Goal: Task Accomplishment & Management: Manage account settings

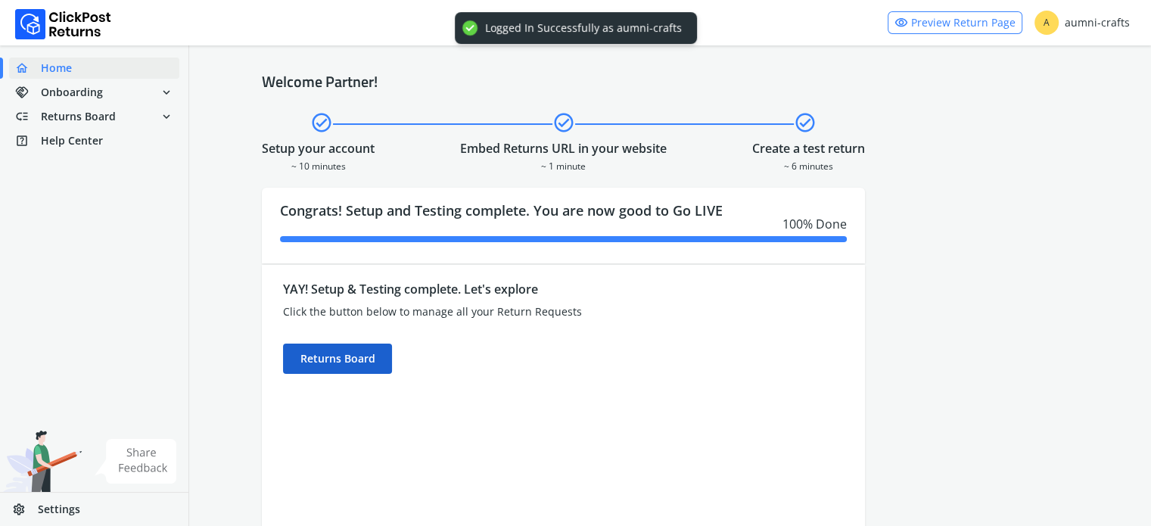
click at [338, 361] on div "Returns Board" at bounding box center [337, 359] width 109 height 30
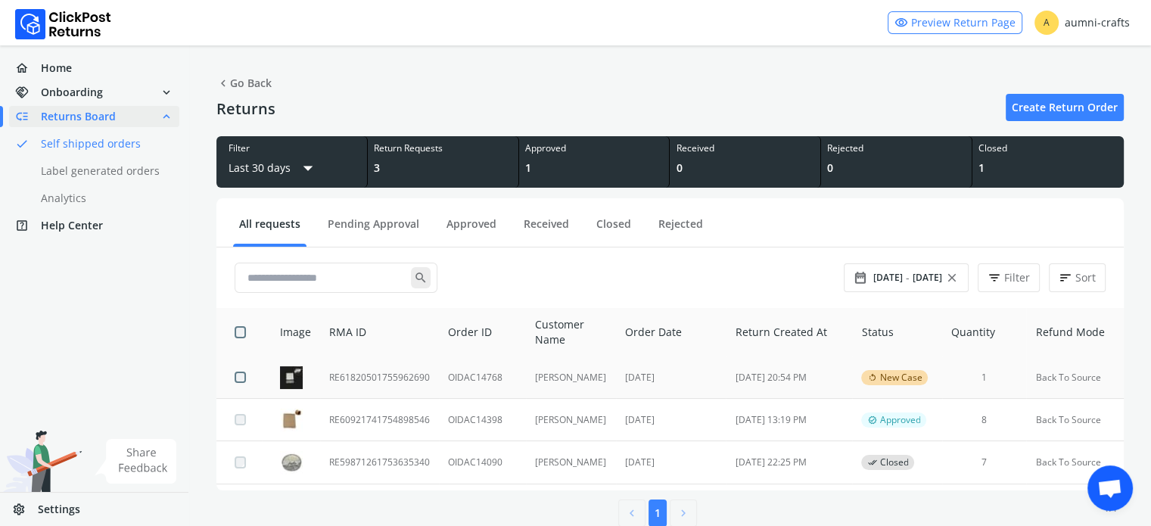
click at [378, 381] on td "RE61820501755962690" at bounding box center [379, 378] width 119 height 42
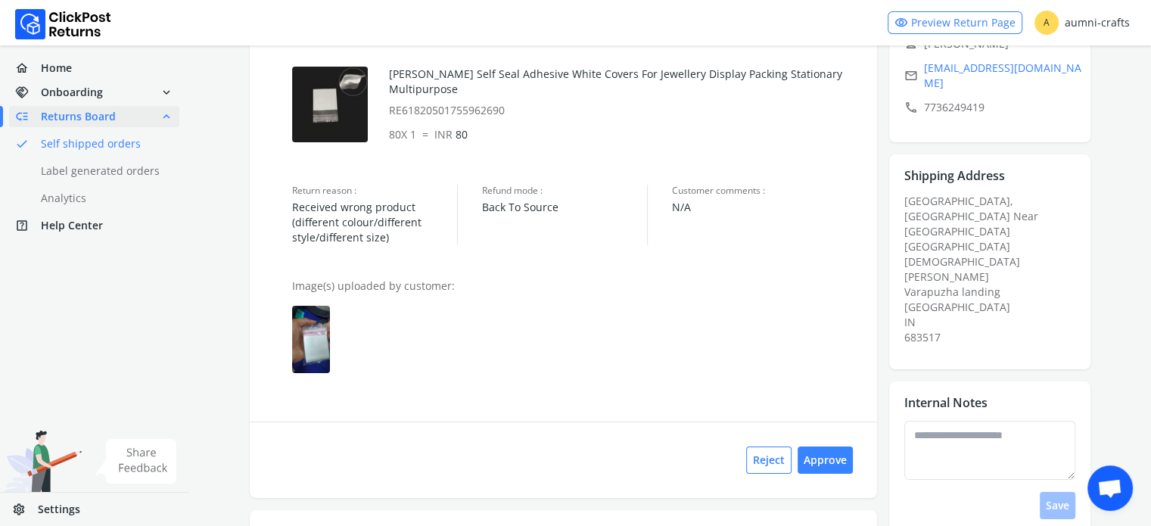
scroll to position [218, 0]
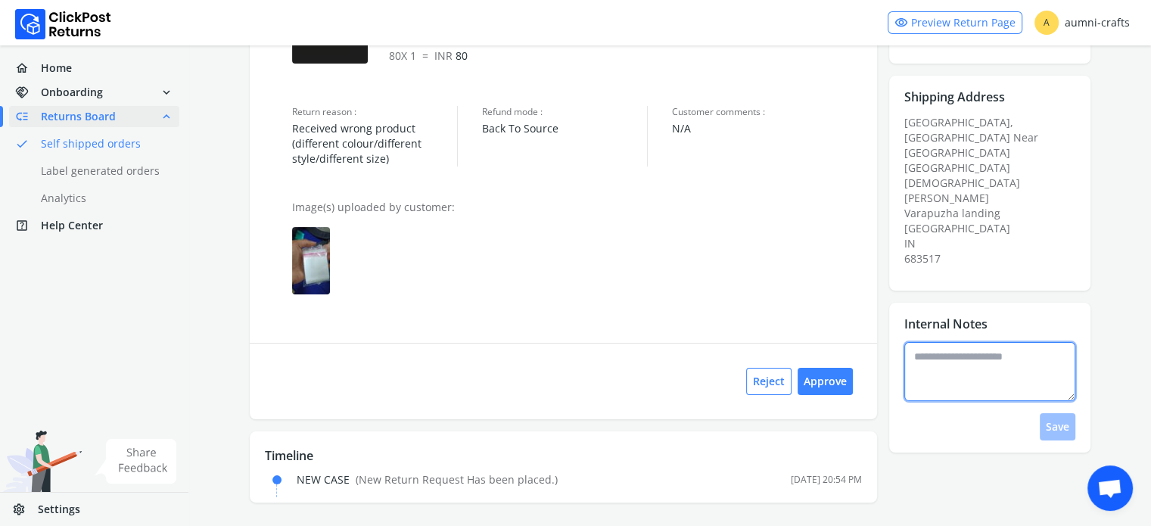
click at [989, 342] on textarea at bounding box center [990, 371] width 171 height 59
type textarea "**********"
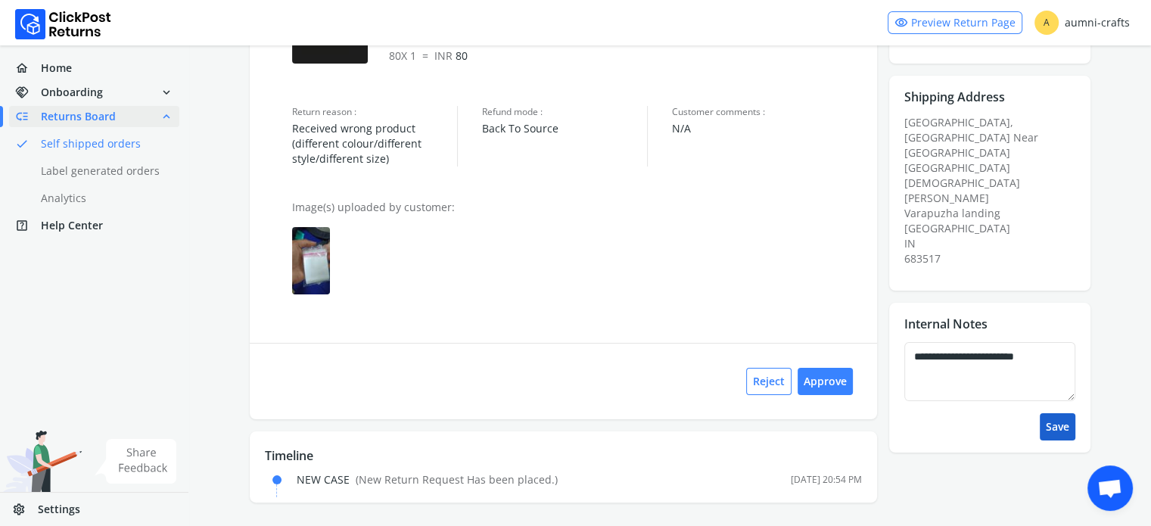
click at [1045, 413] on button "Save" at bounding box center [1058, 426] width 36 height 27
